Goal: Entertainment & Leisure: Consume media (video, audio)

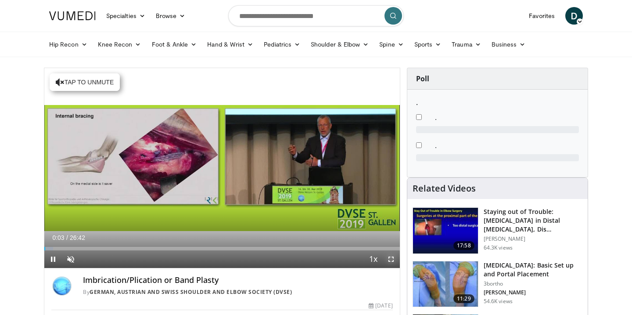
click at [390, 257] on span "Video Player" at bounding box center [392, 259] width 18 height 18
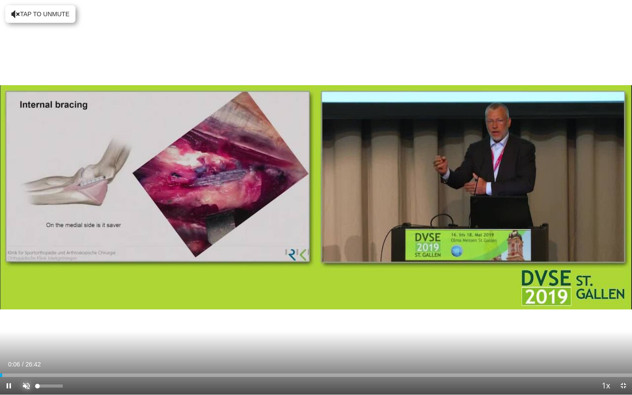
click at [26, 314] on span "Video Player" at bounding box center [27, 386] width 18 height 18
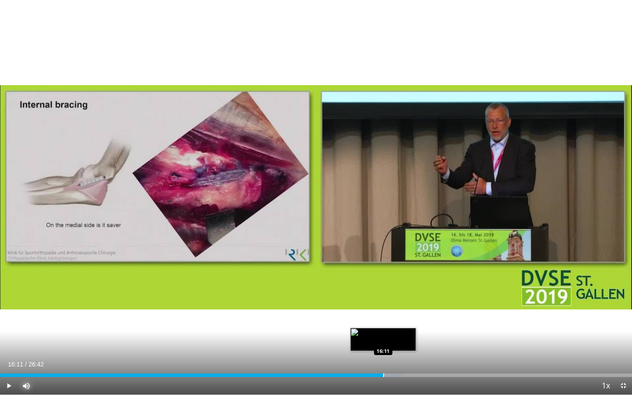
click at [383, 314] on div "Progress Bar" at bounding box center [383, 376] width 1 height 4
click at [399, 314] on div "Progress Bar" at bounding box center [399, 376] width 1 height 4
click at [412, 314] on video-js "**********" at bounding box center [316, 197] width 632 height 395
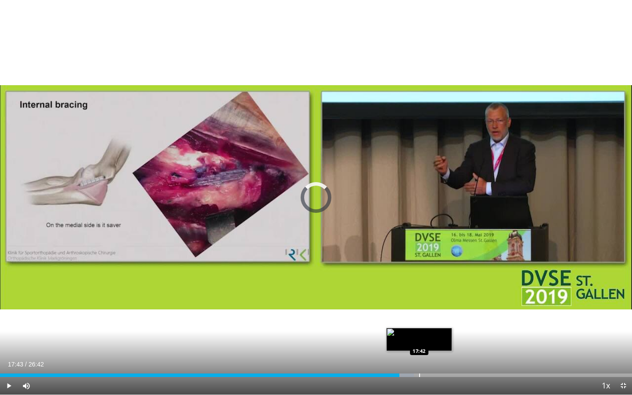
click at [419, 314] on div "Progress Bar" at bounding box center [419, 376] width 1 height 4
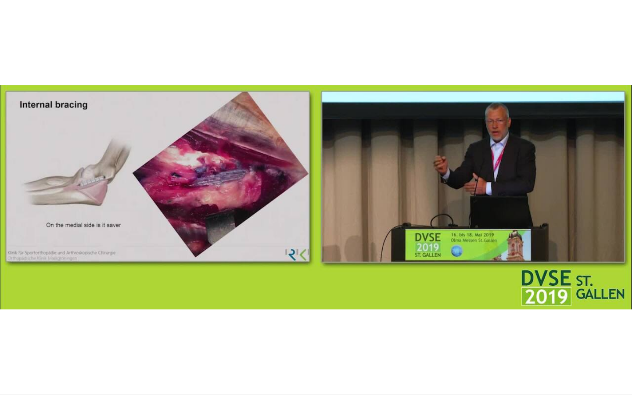
click at [445, 314] on video-js "**********" at bounding box center [316, 197] width 632 height 395
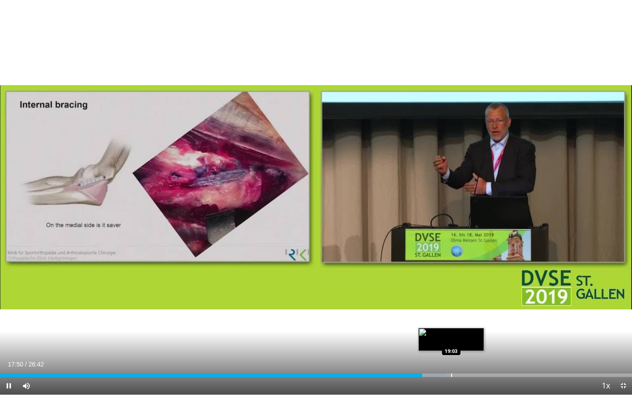
click at [452, 314] on div "Progress Bar" at bounding box center [452, 376] width 1 height 4
click at [481, 314] on div "Progress Bar" at bounding box center [481, 376] width 1 height 4
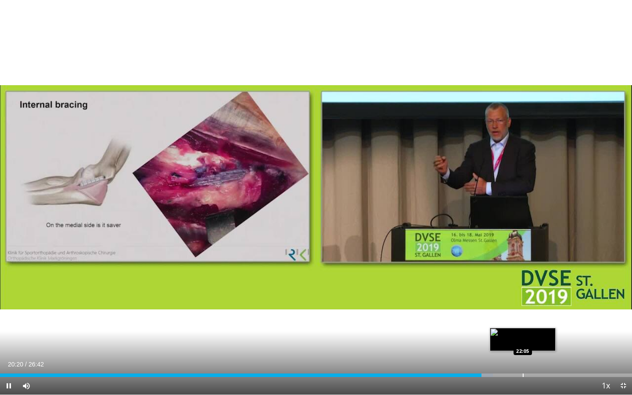
click at [523, 314] on div "Loaded : 78.00% 20:20 22:05" at bounding box center [316, 373] width 632 height 8
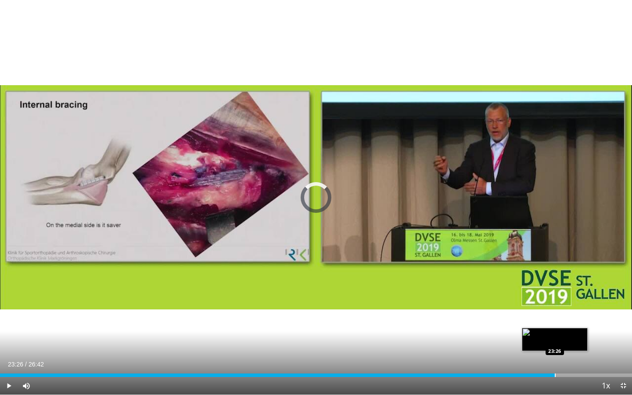
click at [555, 314] on div "Progress Bar" at bounding box center [555, 376] width 1 height 4
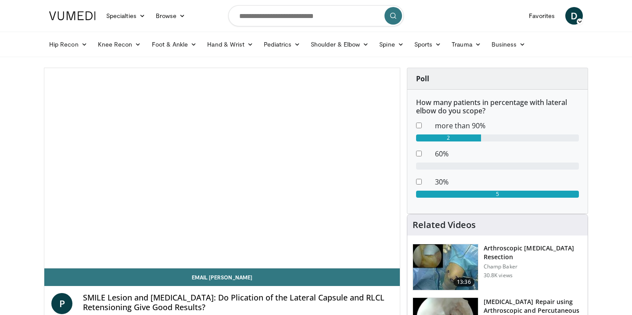
scroll to position [48, 0]
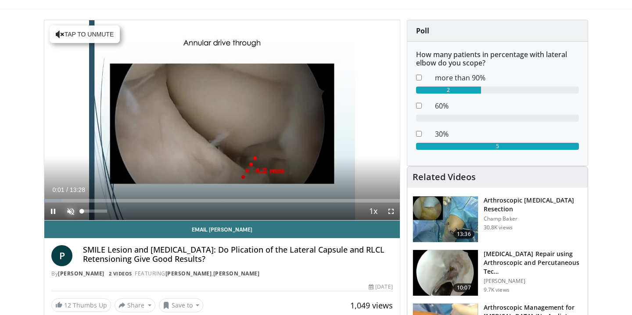
click at [72, 207] on span "Video Player" at bounding box center [71, 211] width 18 height 18
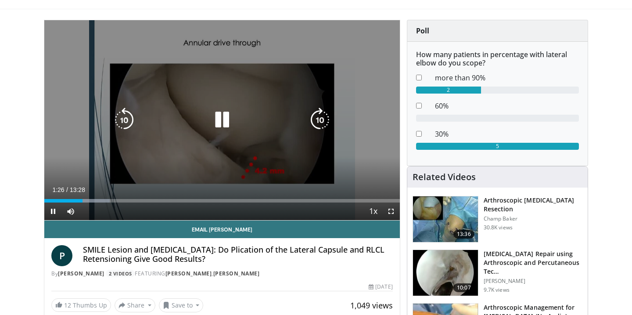
click at [224, 123] on icon "Video Player" at bounding box center [222, 120] width 25 height 25
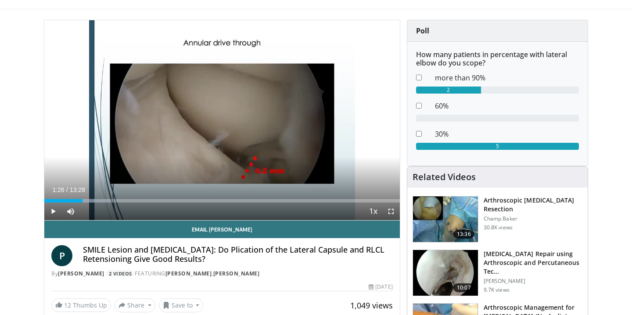
click at [224, 123] on div "10 seconds Tap to unmute" at bounding box center [222, 120] width 356 height 200
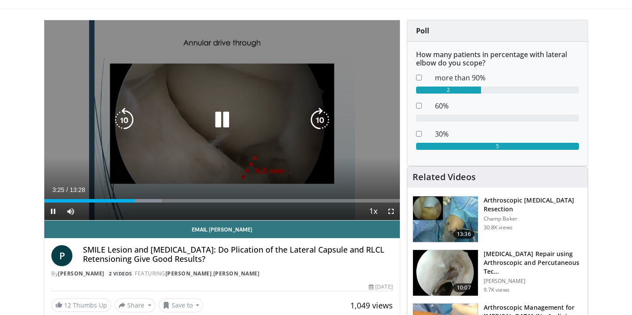
click at [218, 112] on icon "Video Player" at bounding box center [222, 120] width 25 height 25
click at [188, 138] on div "10 seconds Tap to unmute" at bounding box center [222, 120] width 356 height 200
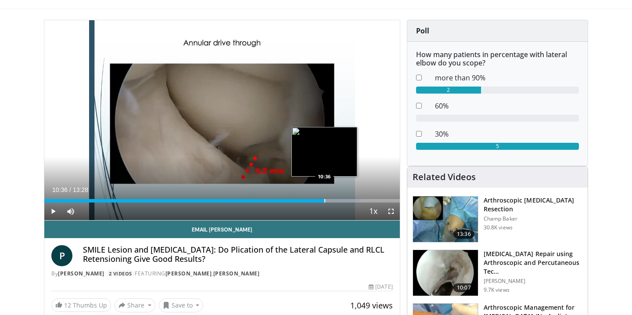
click at [325, 199] on div "Progress Bar" at bounding box center [325, 201] width 1 height 4
click at [315, 199] on div "Progress Bar" at bounding box center [315, 201] width 1 height 4
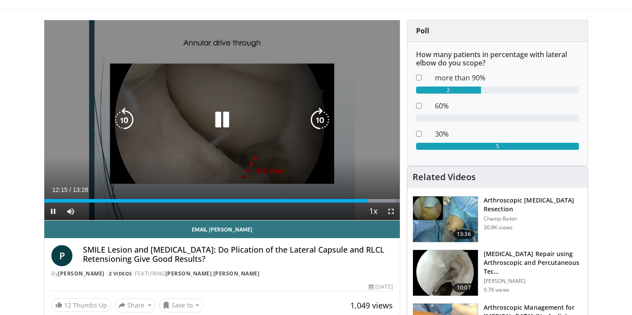
click at [215, 114] on icon "Video Player" at bounding box center [222, 120] width 25 height 25
click at [219, 126] on icon "Video Player" at bounding box center [222, 120] width 25 height 25
click at [225, 118] on icon "Video Player" at bounding box center [222, 120] width 25 height 25
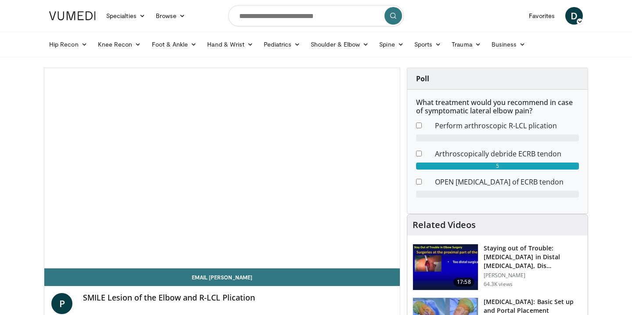
scroll to position [12, 0]
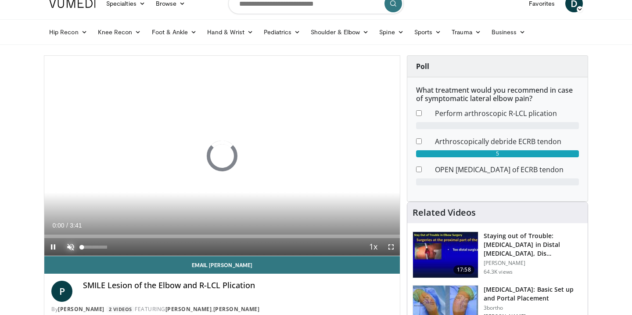
click at [70, 249] on span "Video Player" at bounding box center [71, 247] width 18 height 18
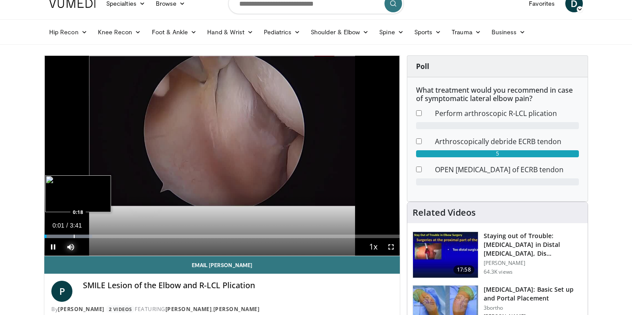
click at [74, 233] on div "Loaded : 13.43% 0:01 0:18" at bounding box center [222, 234] width 356 height 8
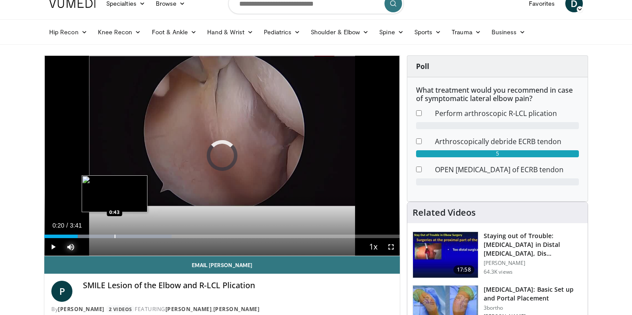
click at [115, 235] on div "Progress Bar" at bounding box center [115, 237] width 1 height 4
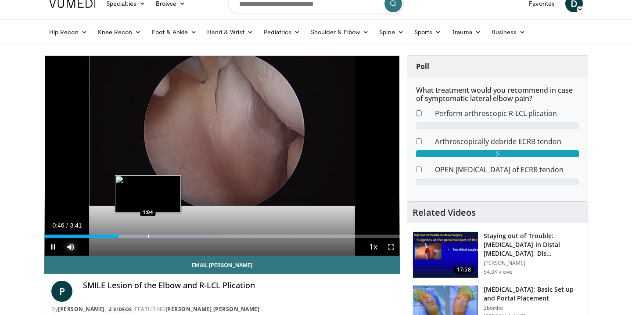
click at [148, 235] on div "Progress Bar" at bounding box center [148, 237] width 1 height 4
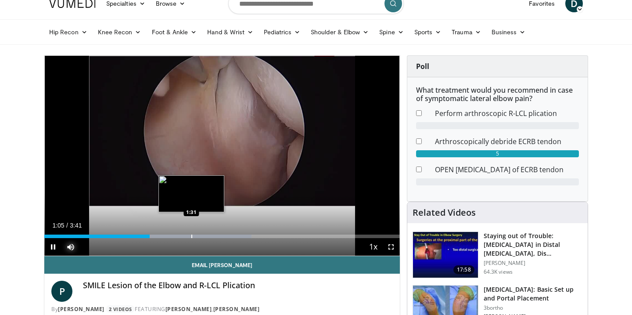
click at [191, 234] on div "Loaded : 58.30% 1:05 1:31" at bounding box center [222, 234] width 356 height 8
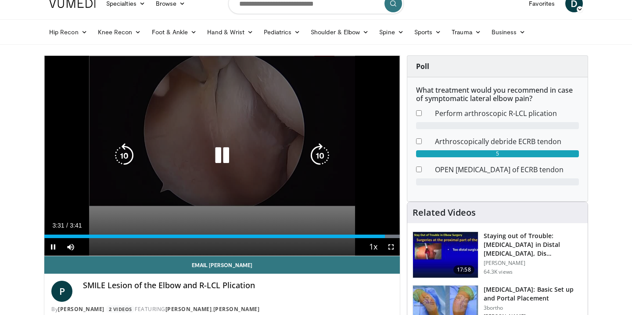
click at [219, 153] on icon "Video Player" at bounding box center [222, 155] width 25 height 25
